Goal: Obtain resource: Obtain resource

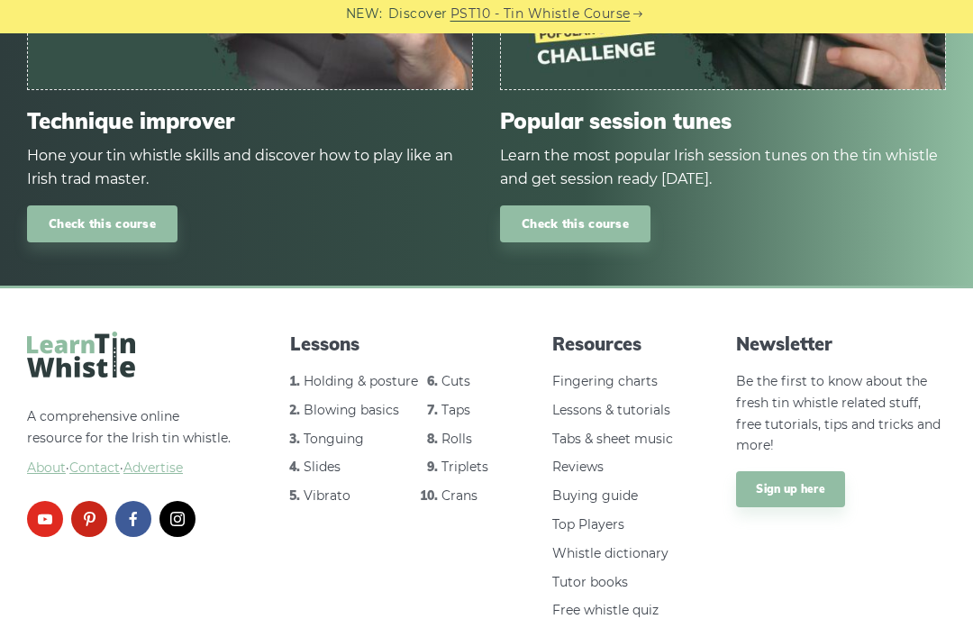
scroll to position [2289, 0]
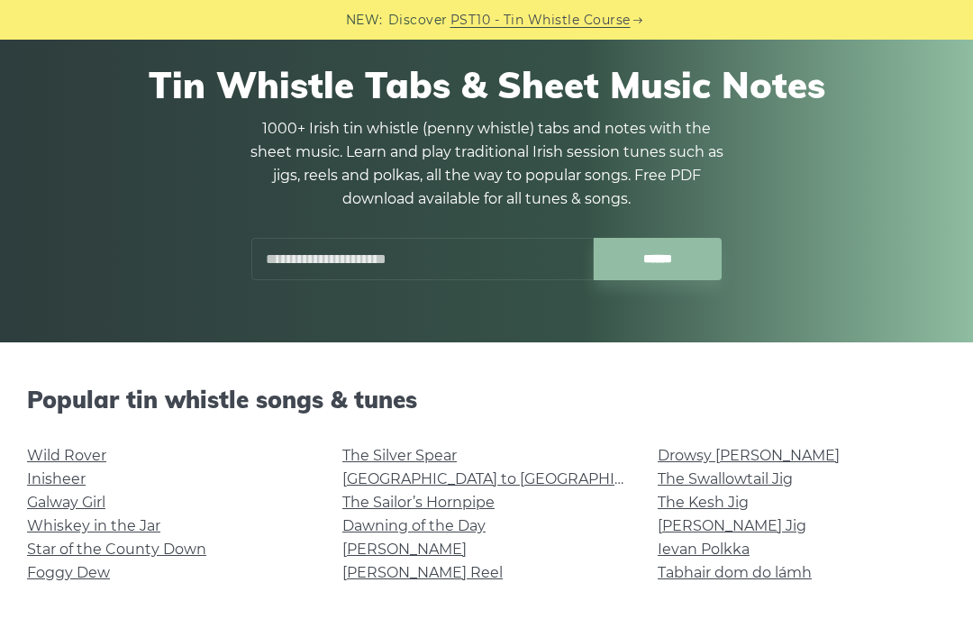
scroll to position [130, 0]
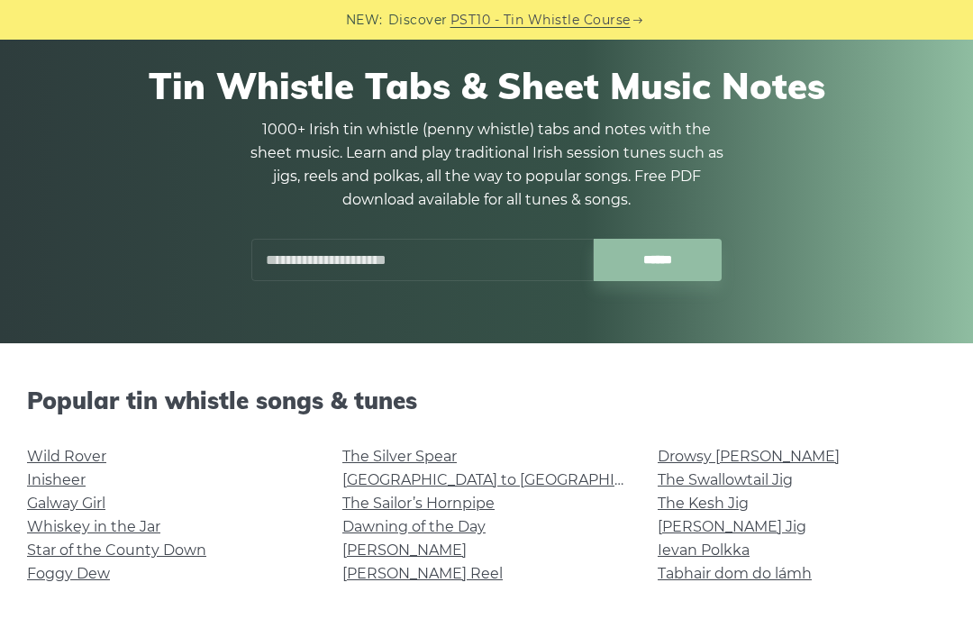
click at [278, 271] on input "text" at bounding box center [422, 260] width 342 height 42
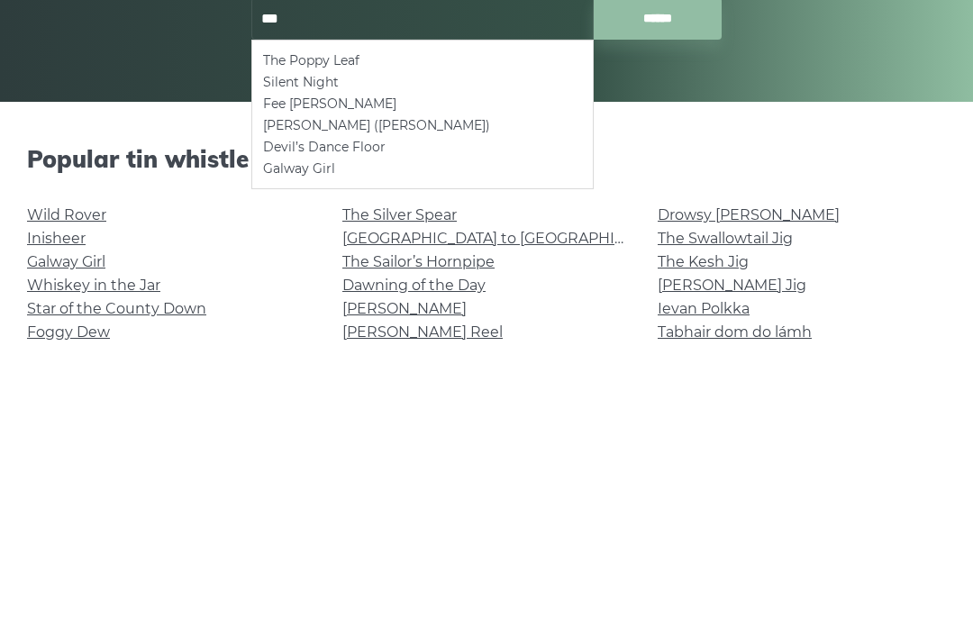
type input "***"
click at [41, 471] on link "Inisheer" at bounding box center [56, 479] width 59 height 17
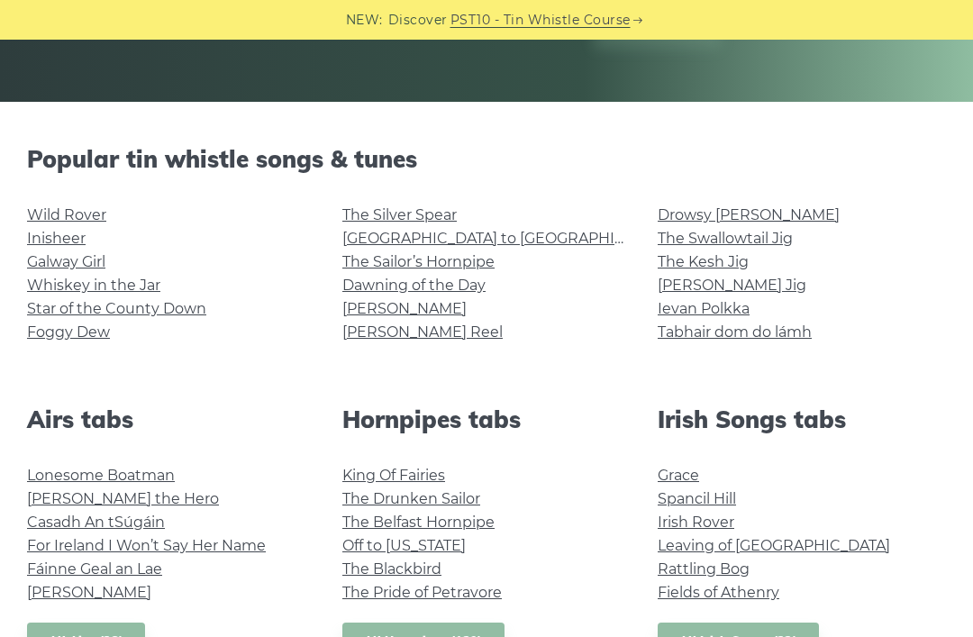
scroll to position [430, 0]
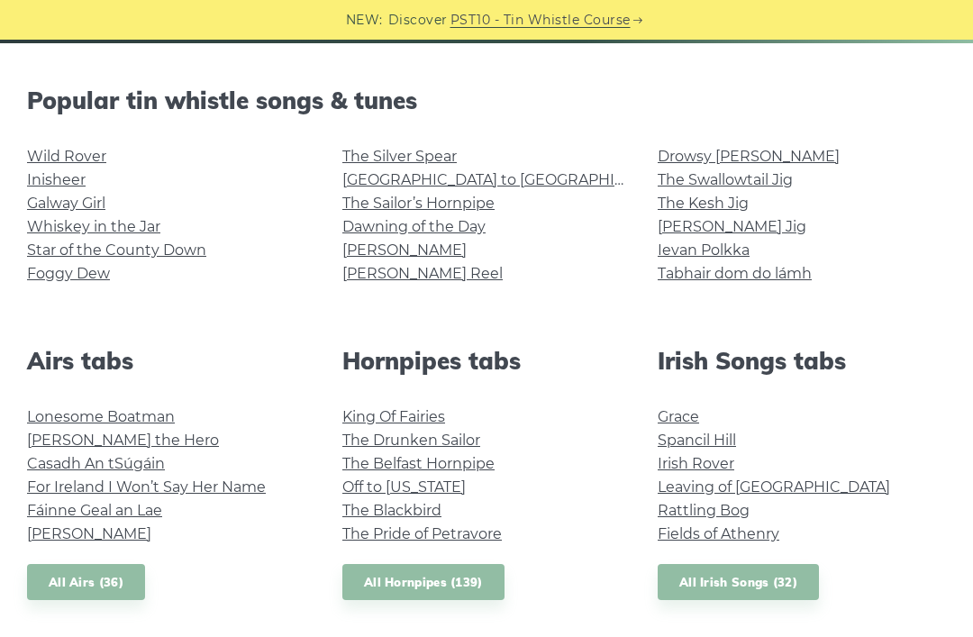
click at [36, 212] on link "Galway Girl" at bounding box center [66, 203] width 78 height 17
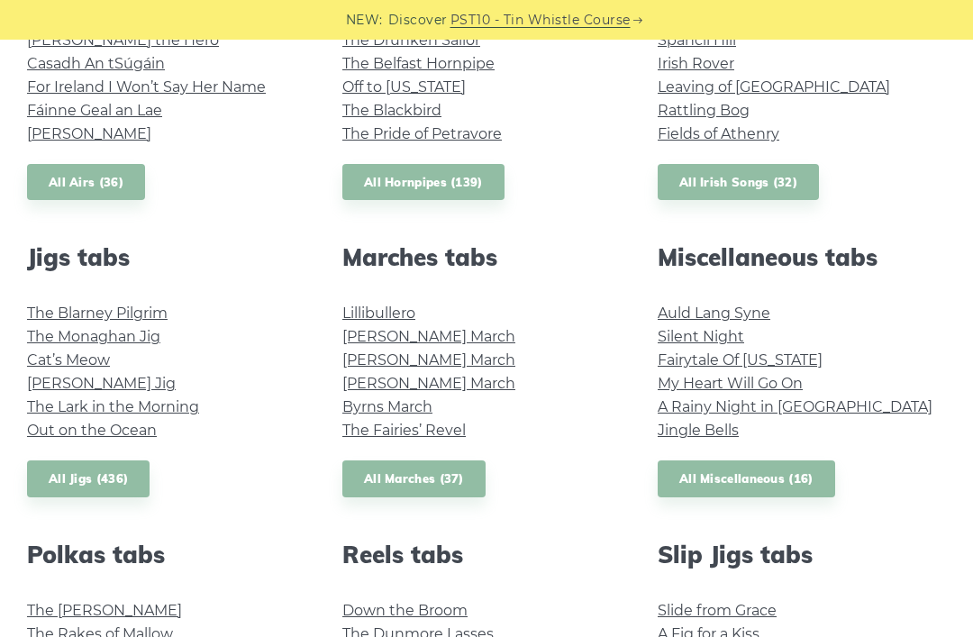
scroll to position [729, 0]
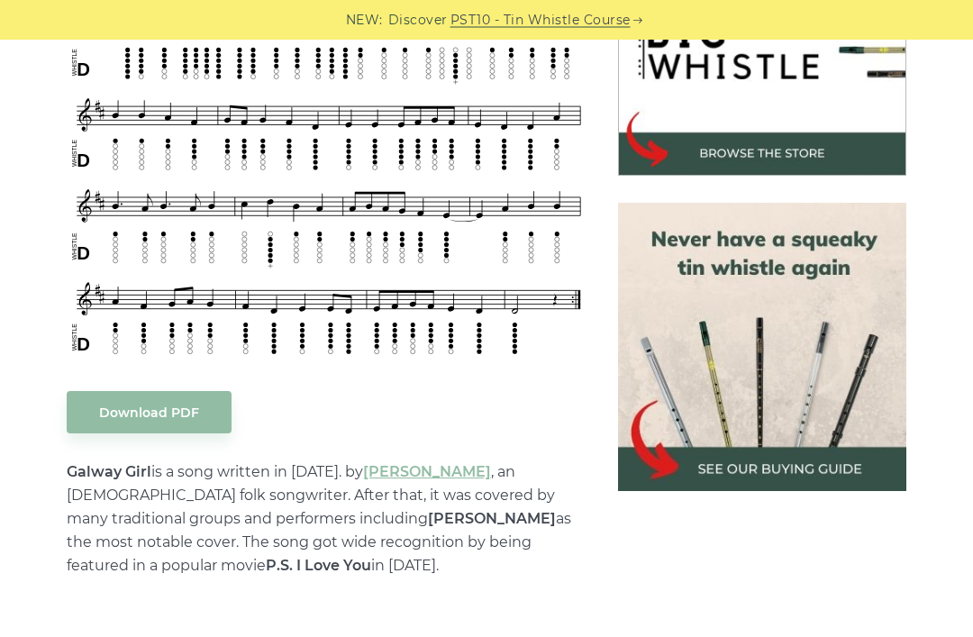
scroll to position [629, 0]
